Goal: Information Seeking & Learning: Learn about a topic

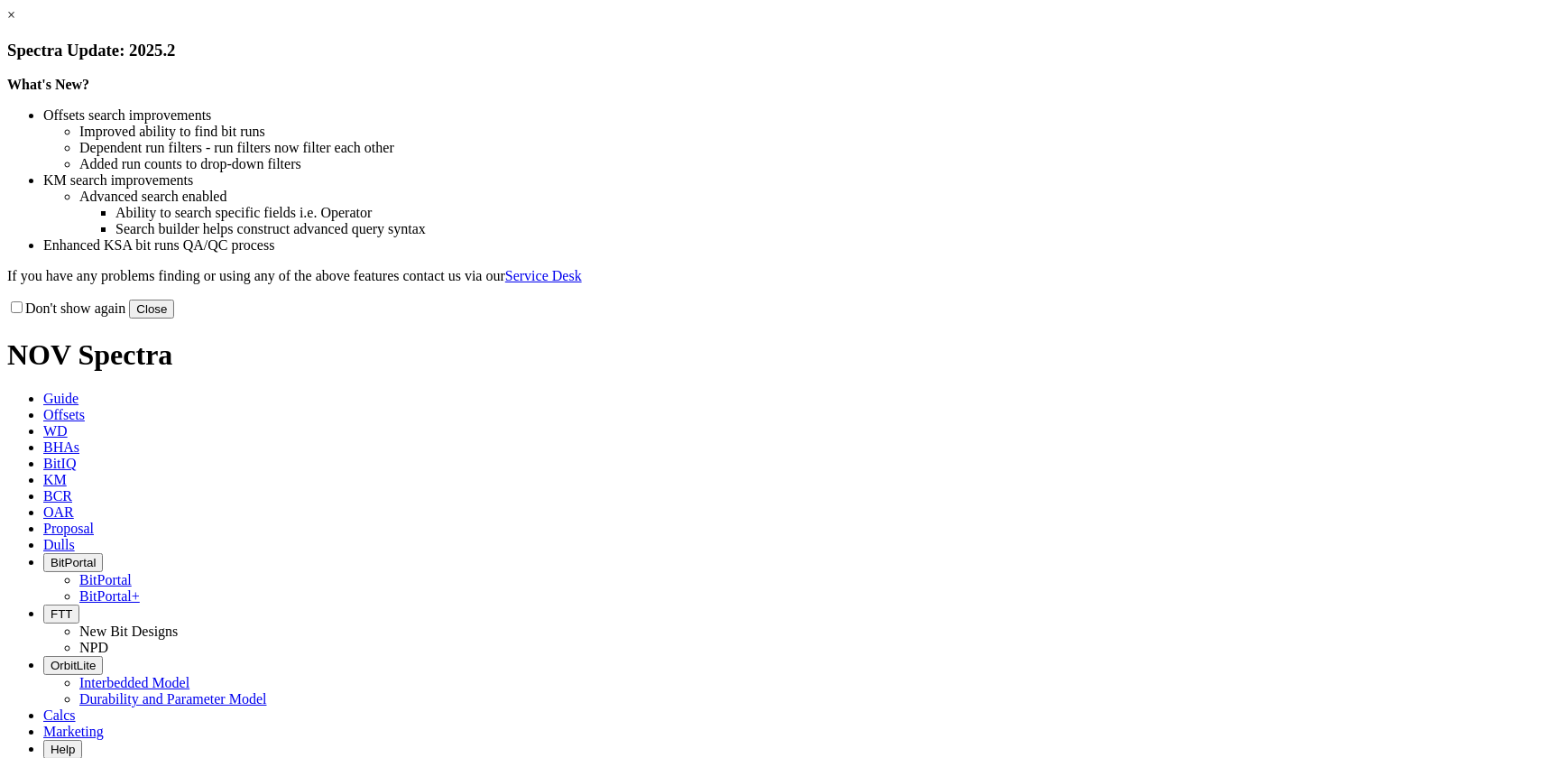
click at [175, 318] on button "Close" at bounding box center [152, 308] width 45 height 19
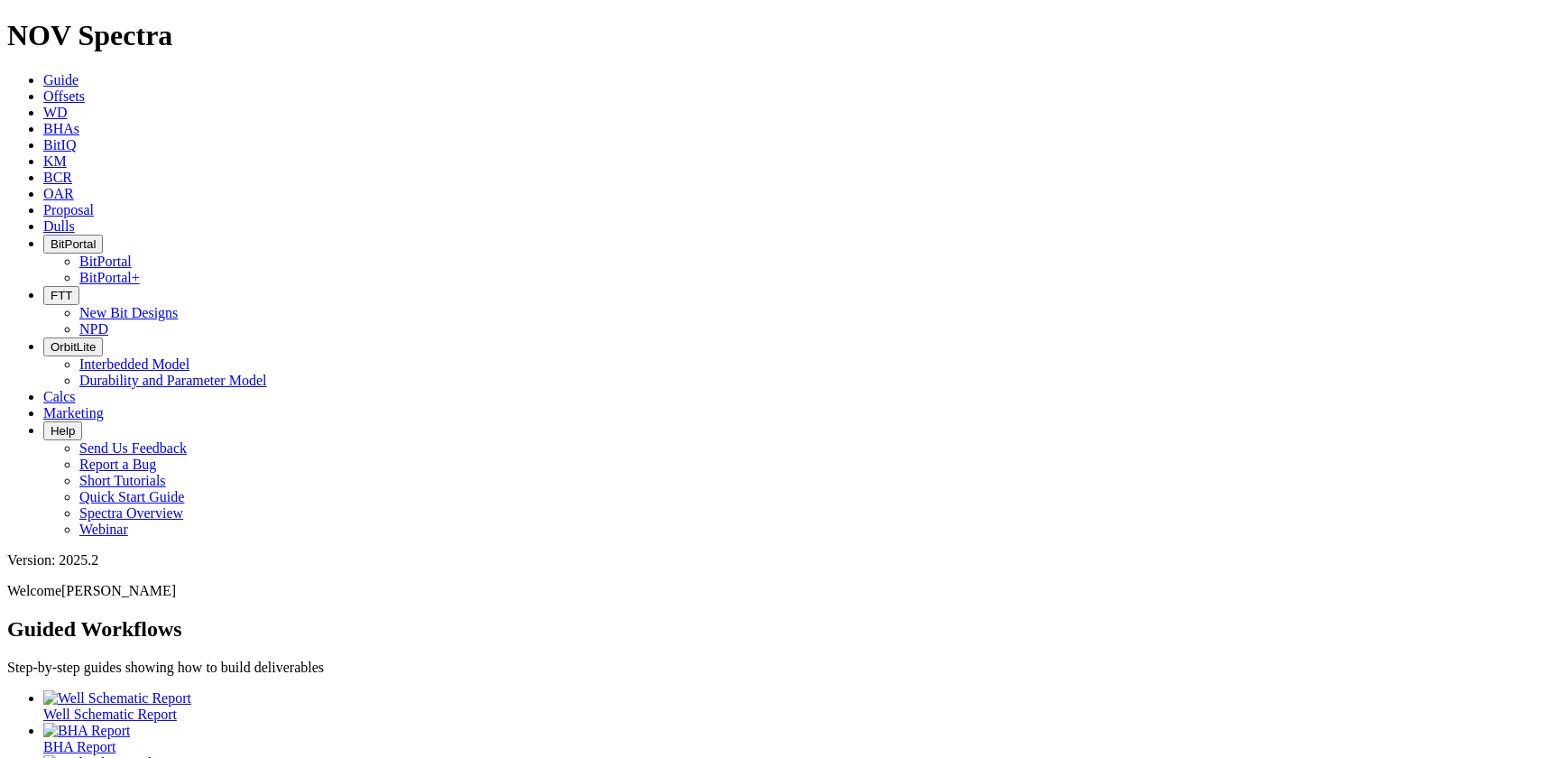
click at [51, 340] on icon "button" at bounding box center [51, 346] width 0 height 14
click at [267, 373] on link "Durability and Parameter Model" at bounding box center [173, 380] width 187 height 15
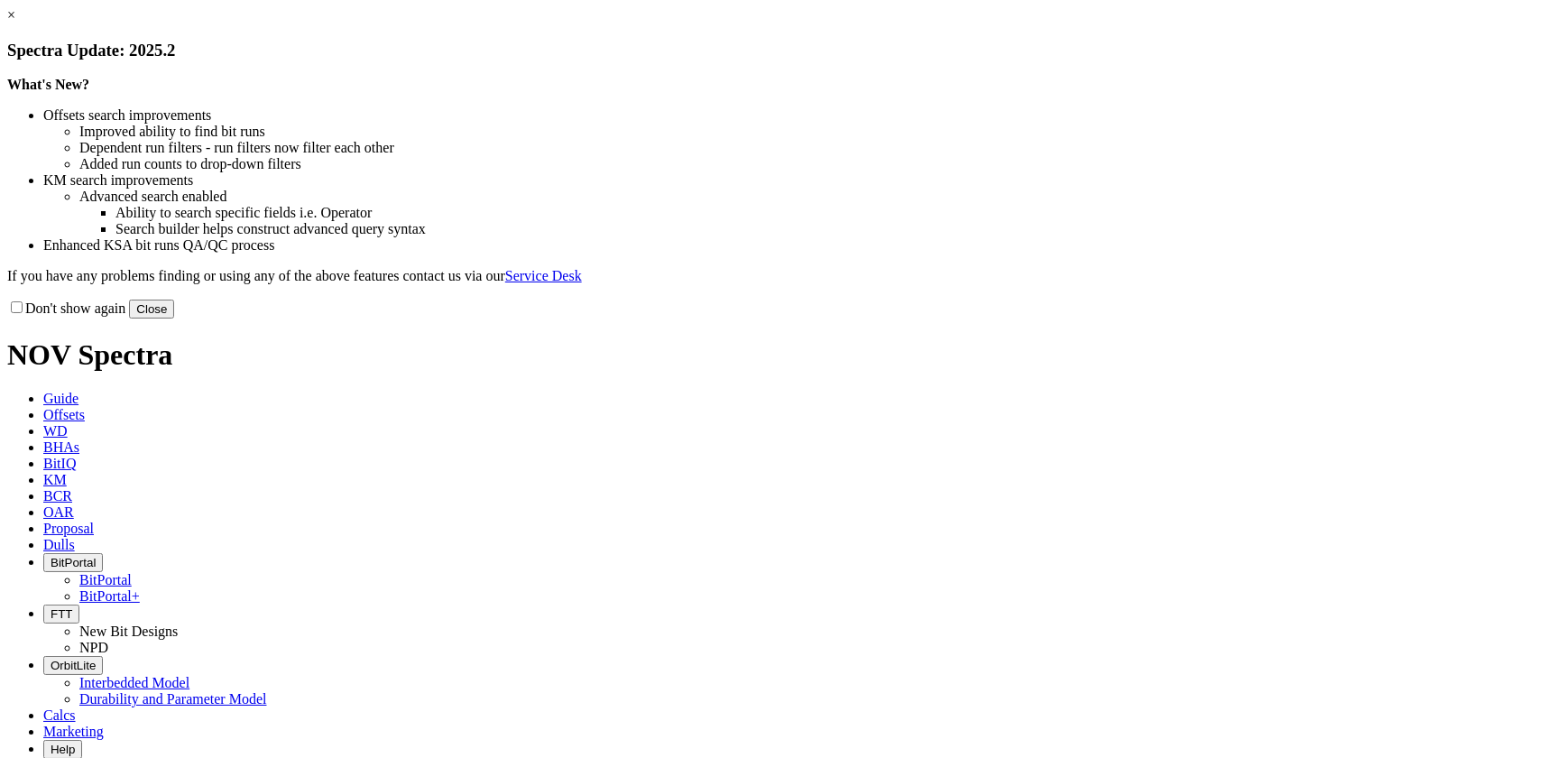
click at [15, 23] on link "×" at bounding box center [11, 14] width 8 height 15
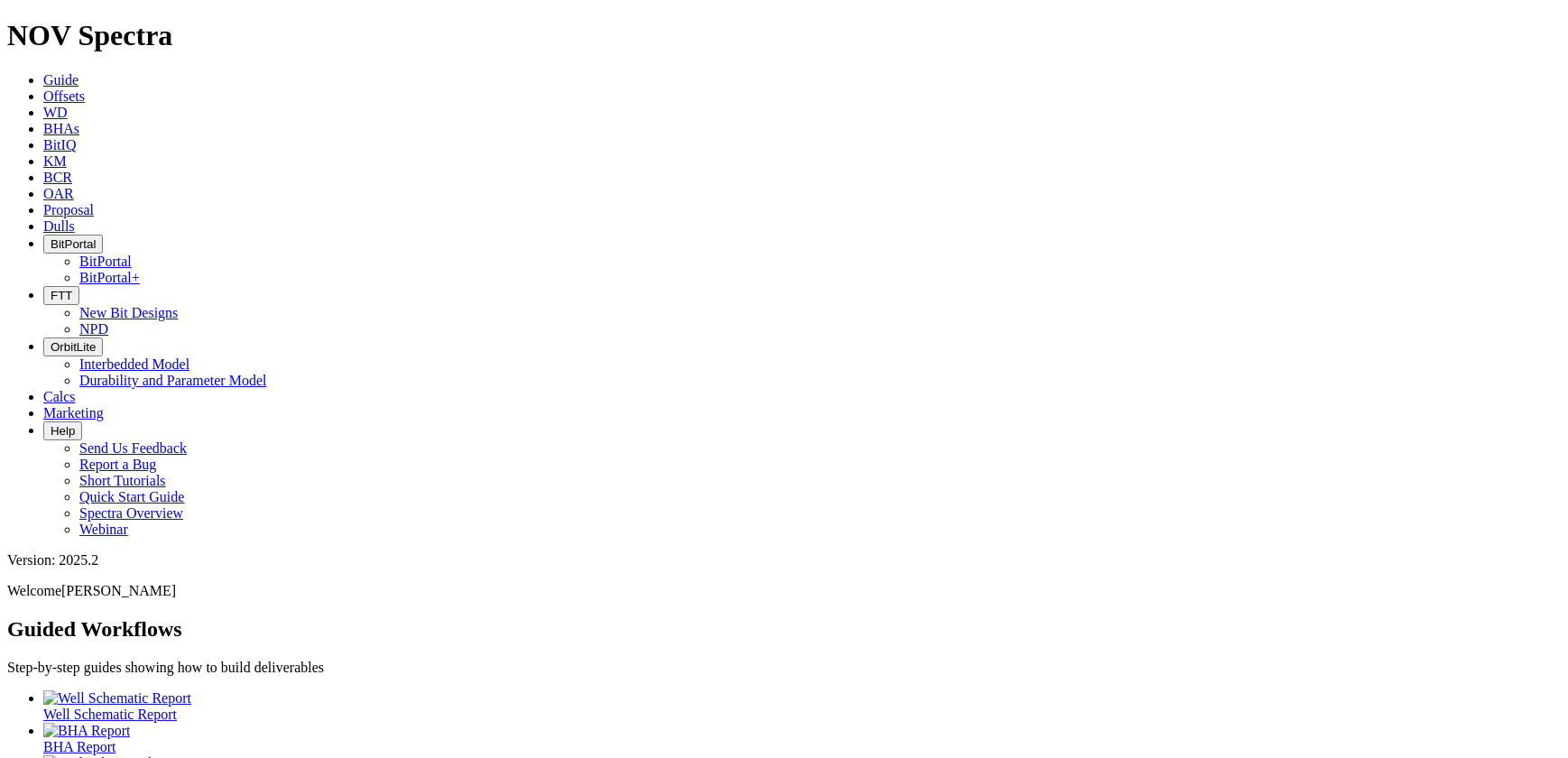
click at [96, 340] on span "OrbitLite" at bounding box center [73, 346] width 45 height 14
click at [189, 356] on link "Interbedded Model" at bounding box center [135, 364] width 110 height 15
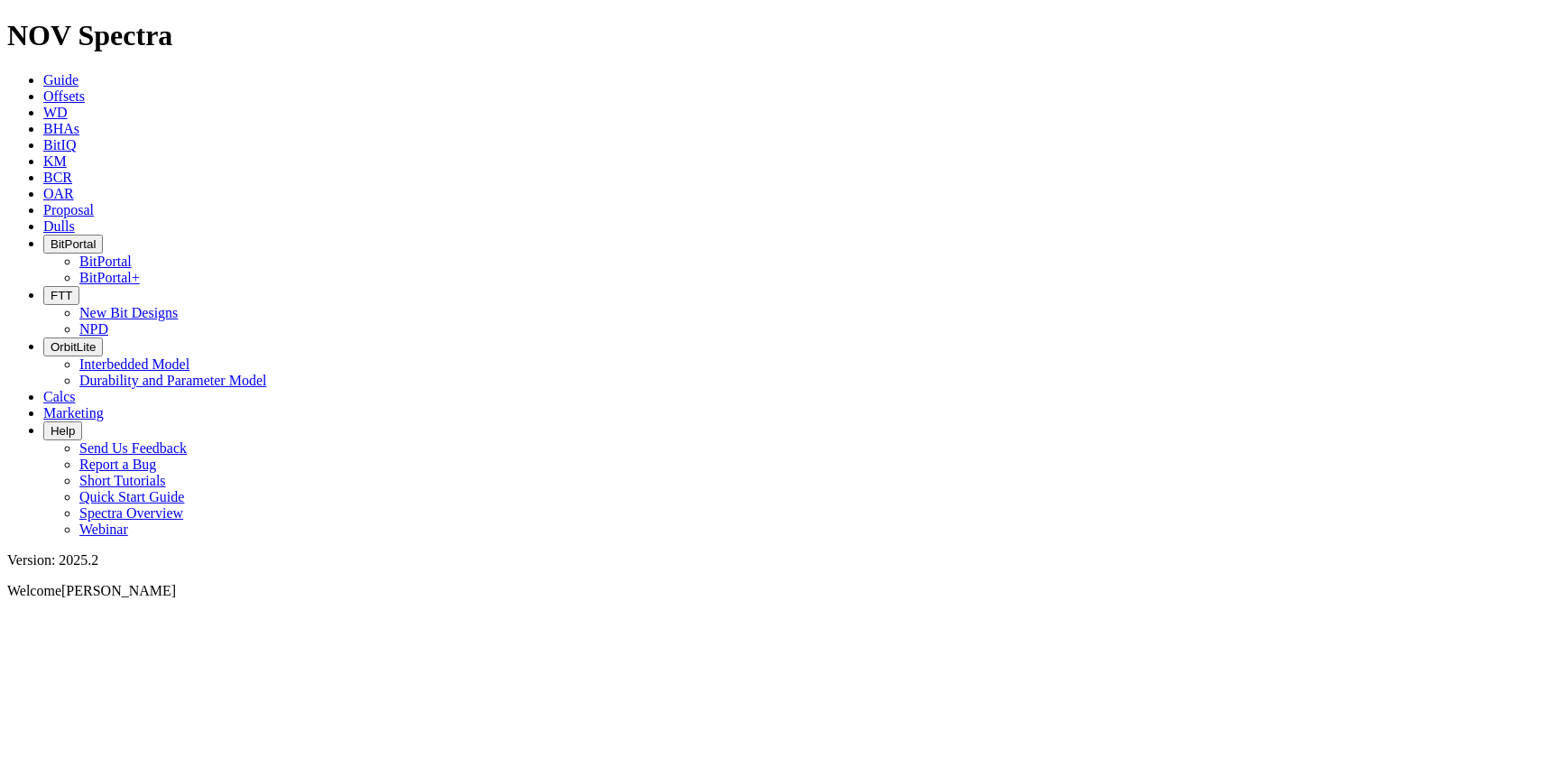
click at [96, 340] on span "OrbitLite" at bounding box center [73, 346] width 45 height 14
click at [267, 373] on link "Durability and Parameter Model" at bounding box center [173, 380] width 187 height 15
